Goal: Task Accomplishment & Management: Manage account settings

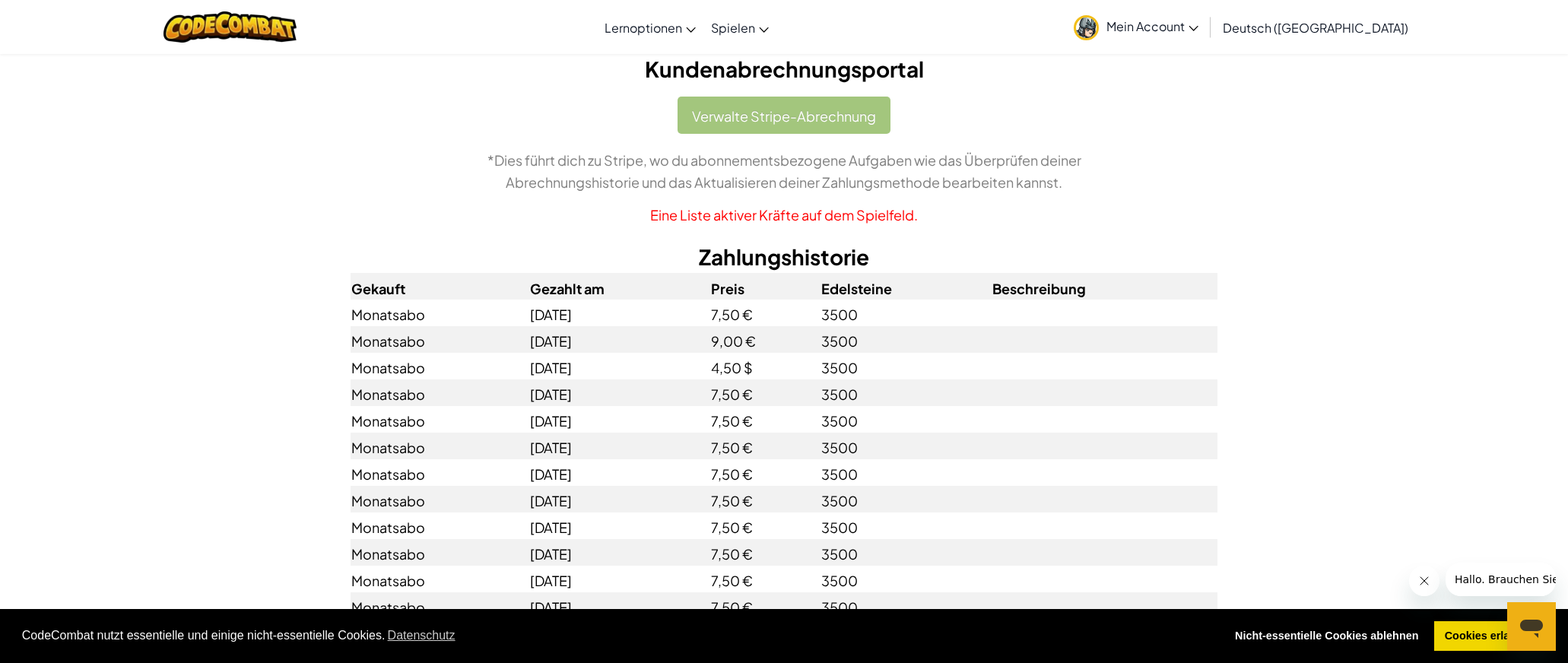
click at [850, 109] on div "Verwalte Stripe-Abrechnung *Dies führt dich zu Stripe, wo du abonnementsbezogen…" at bounding box center [784, 161] width 867 height 129
click at [1185, 33] on font "Mein Account" at bounding box center [1146, 26] width 79 height 16
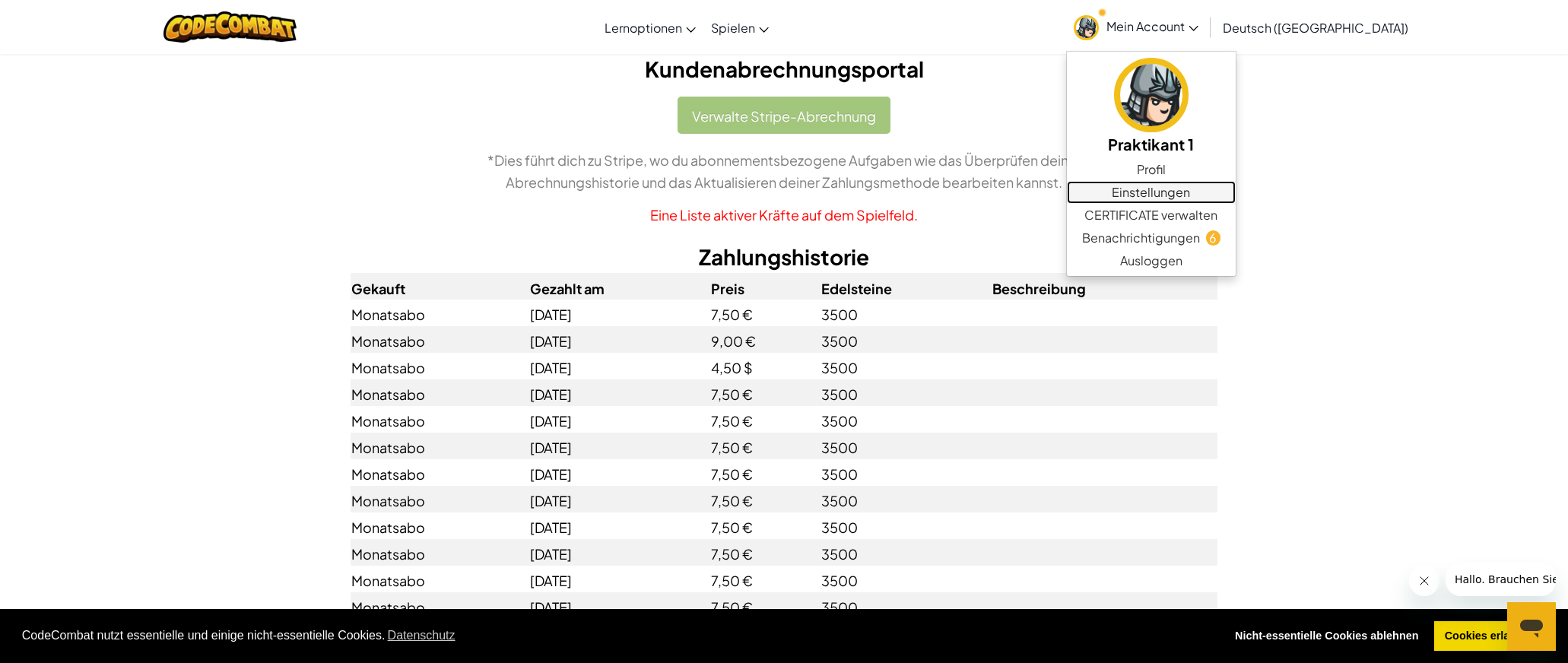
click at [1190, 191] on font "Einstellungen" at bounding box center [1151, 191] width 79 height 16
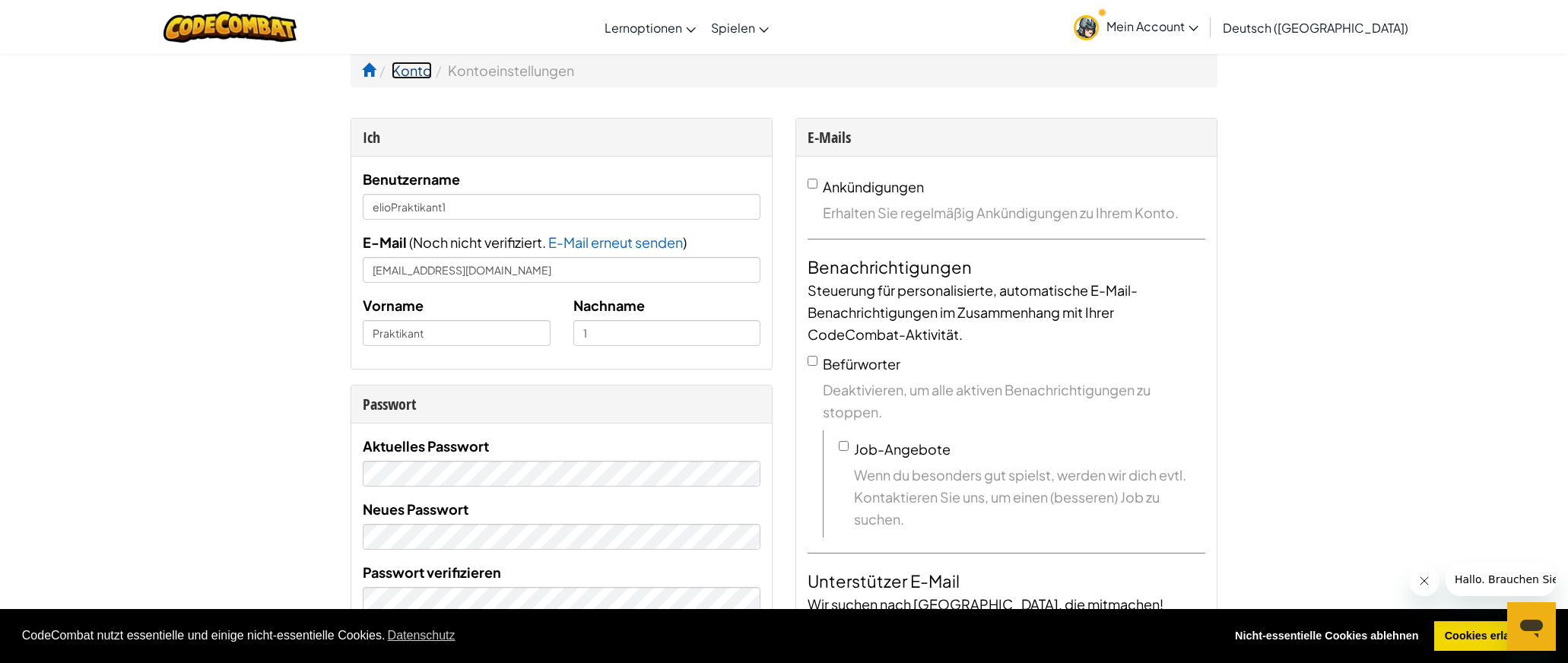
scroll to position [2, 0]
click at [428, 69] on font "Konto" at bounding box center [411, 69] width 40 height 18
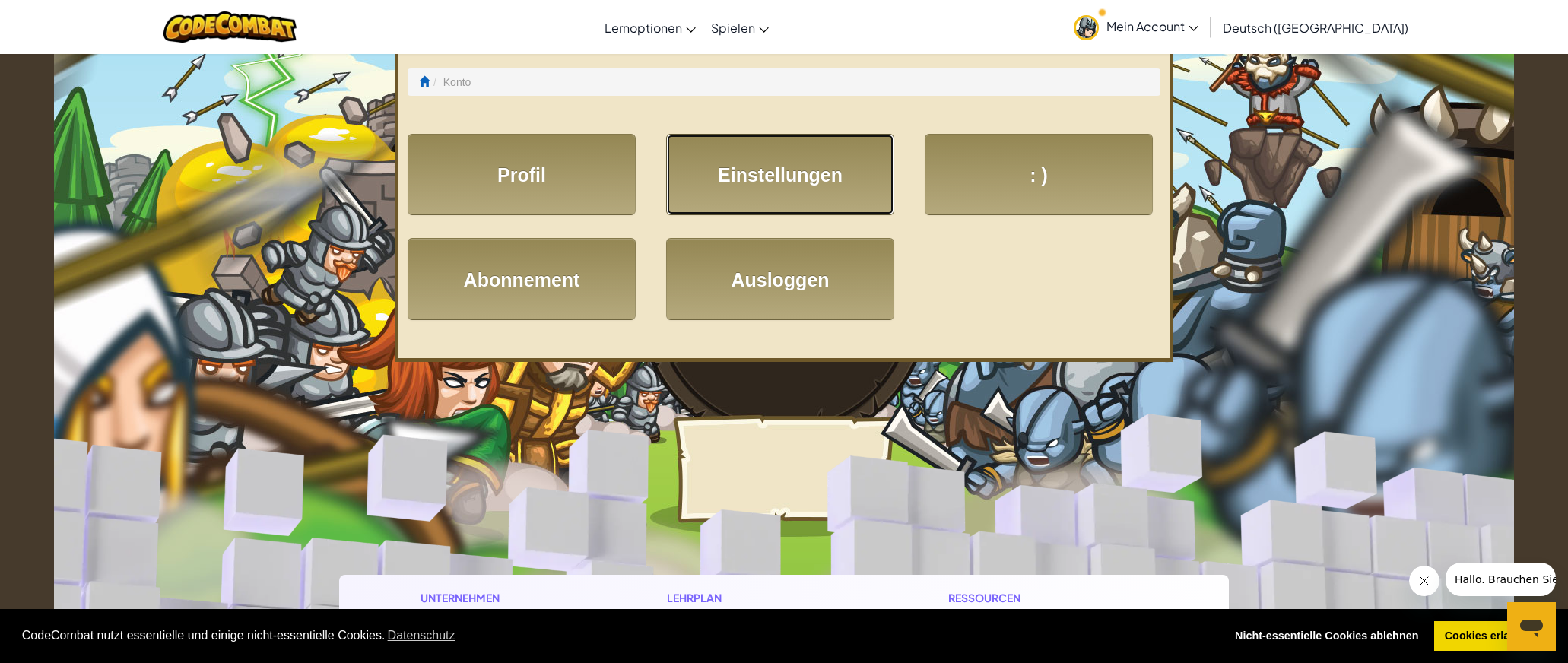
click at [789, 177] on font "Einstellungen" at bounding box center [779, 175] width 124 height 21
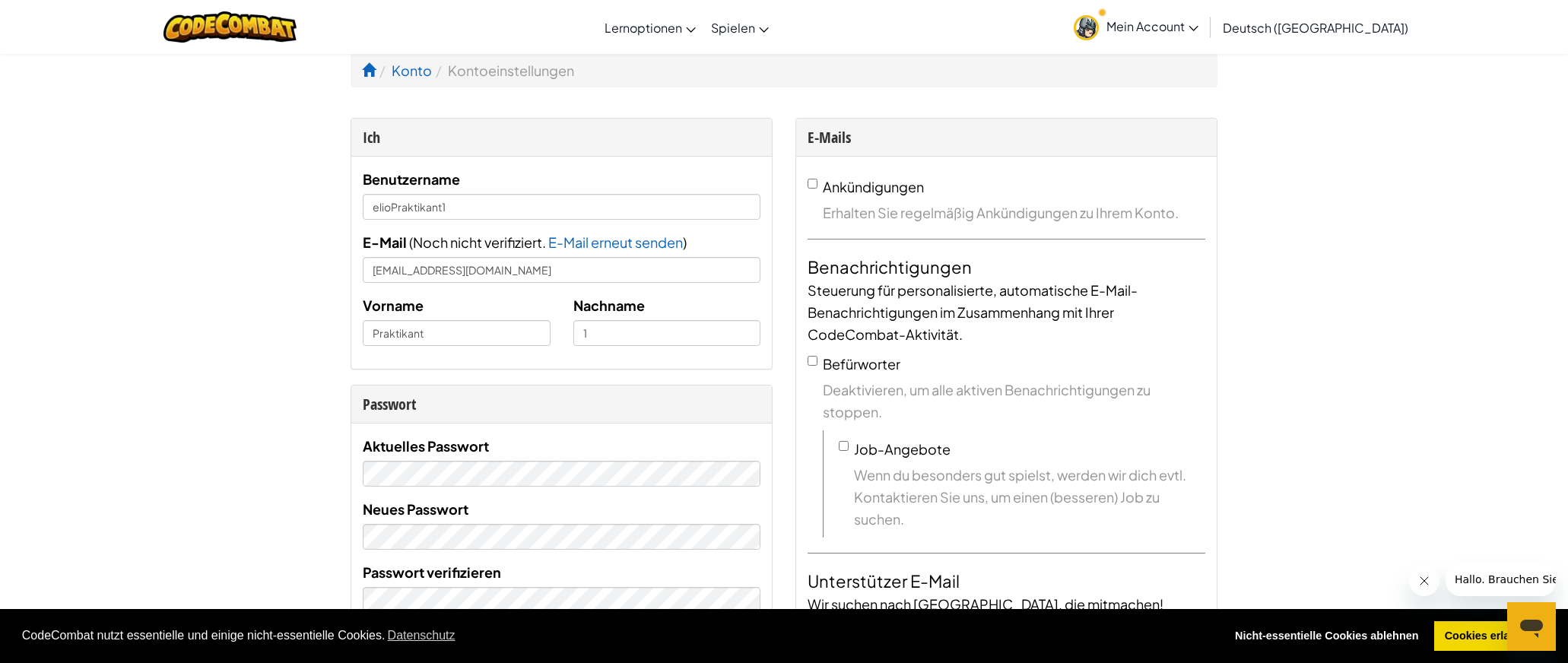
click at [1185, 31] on font "Mein Account" at bounding box center [1146, 26] width 79 height 16
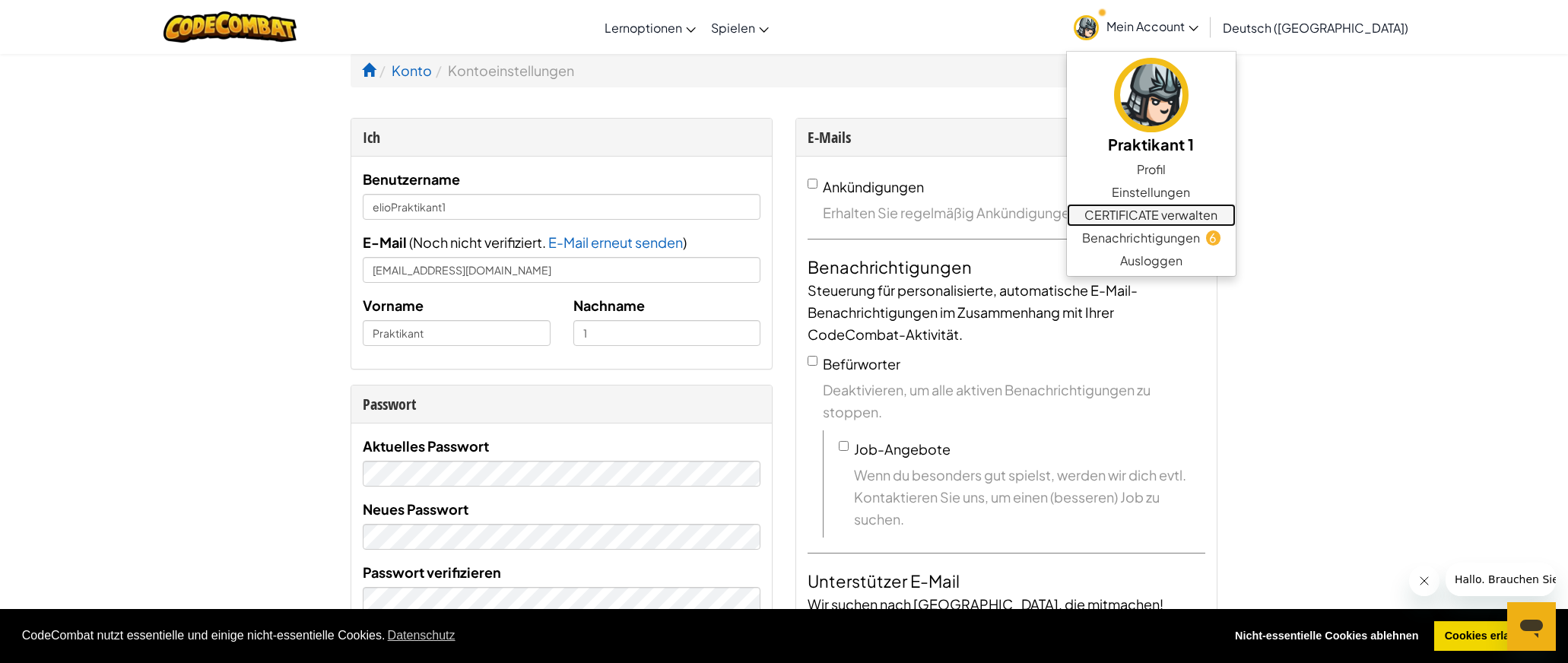
click at [1196, 208] on font "CERTIFICATE verwalten" at bounding box center [1151, 214] width 133 height 16
